Goal: Task Accomplishment & Management: Use online tool/utility

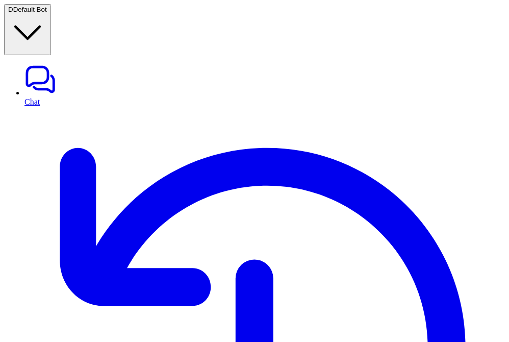
type textarea "**********"
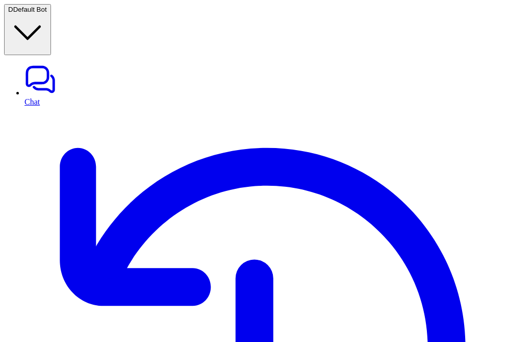
scroll to position [55, 0]
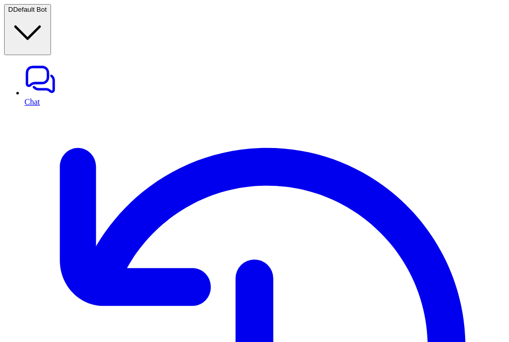
scroll to position [55, 0]
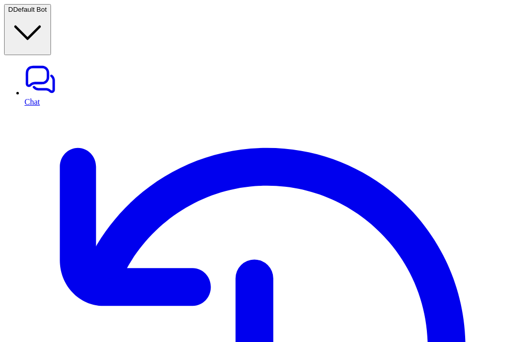
scroll to position [55, 0]
